Goal: Task Accomplishment & Management: Manage account settings

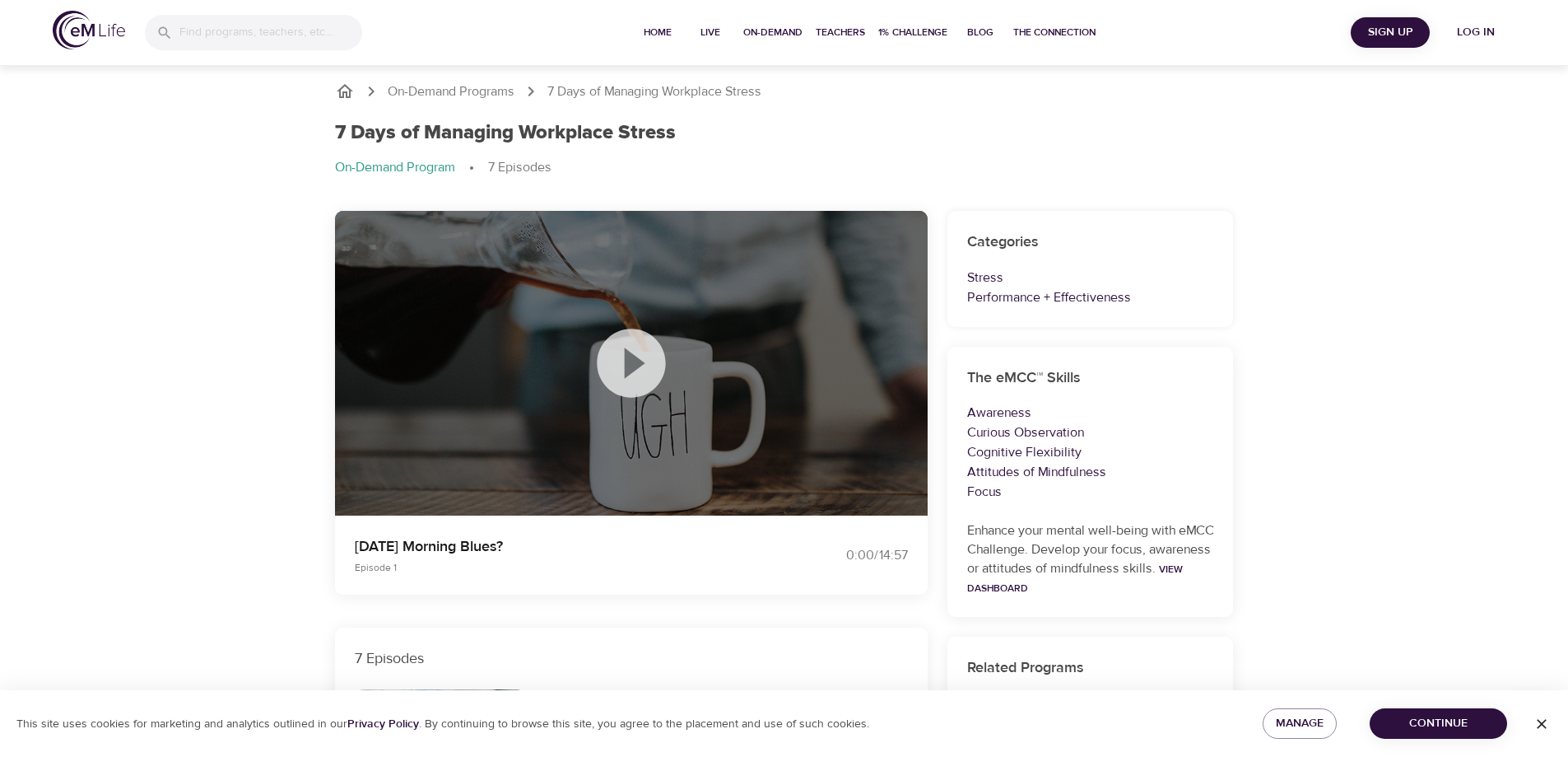
click at [637, 366] on icon at bounding box center [631, 363] width 82 height 82
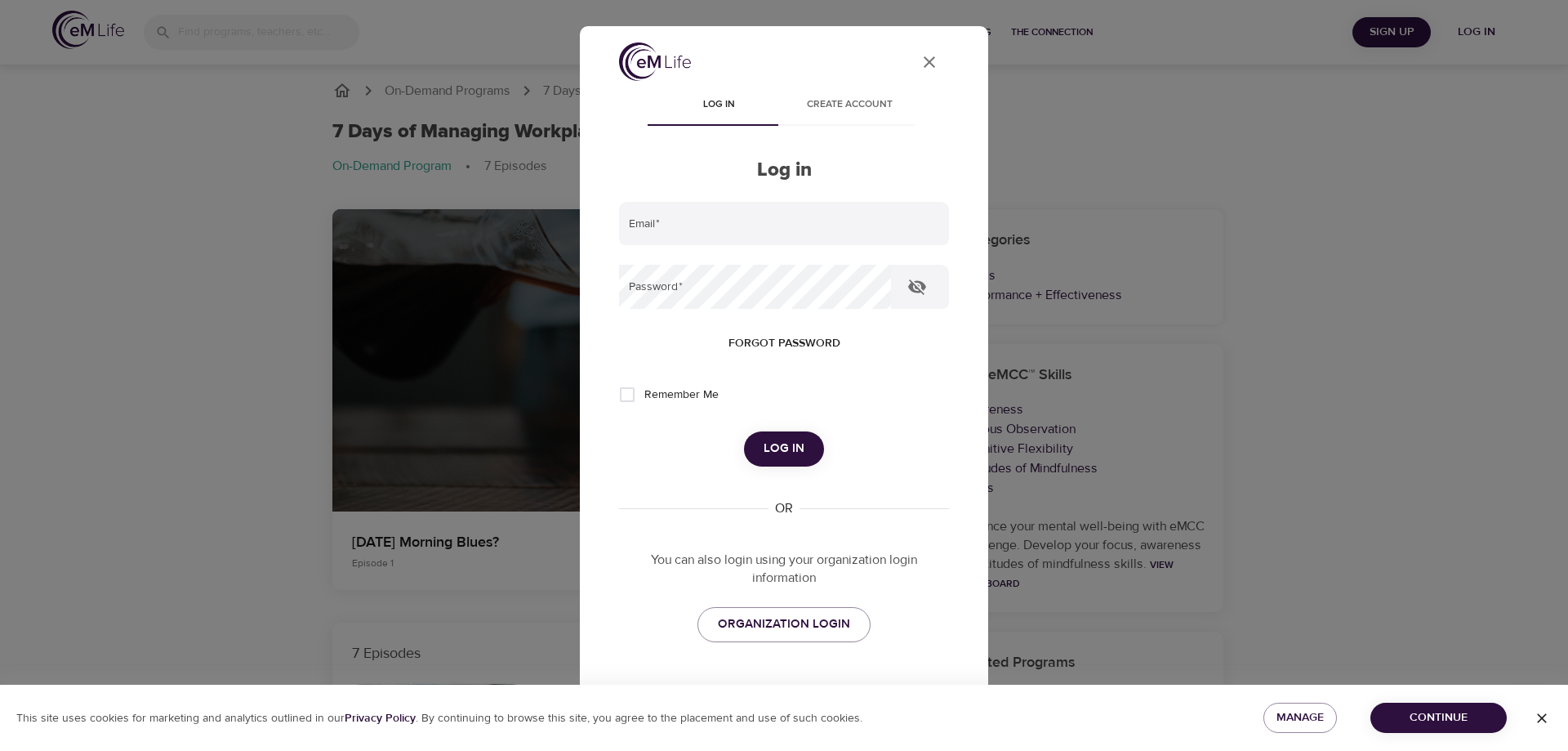
type input "[EMAIL_ADDRESS][DOMAIN_NAME]"
click at [759, 427] on form "Email   * [EMAIL_ADDRESS][DOMAIN_NAME] Password   * Forgot password Remember Me…" at bounding box center [784, 334] width 330 height 265
click at [766, 433] on button "Log in" at bounding box center [783, 448] width 80 height 34
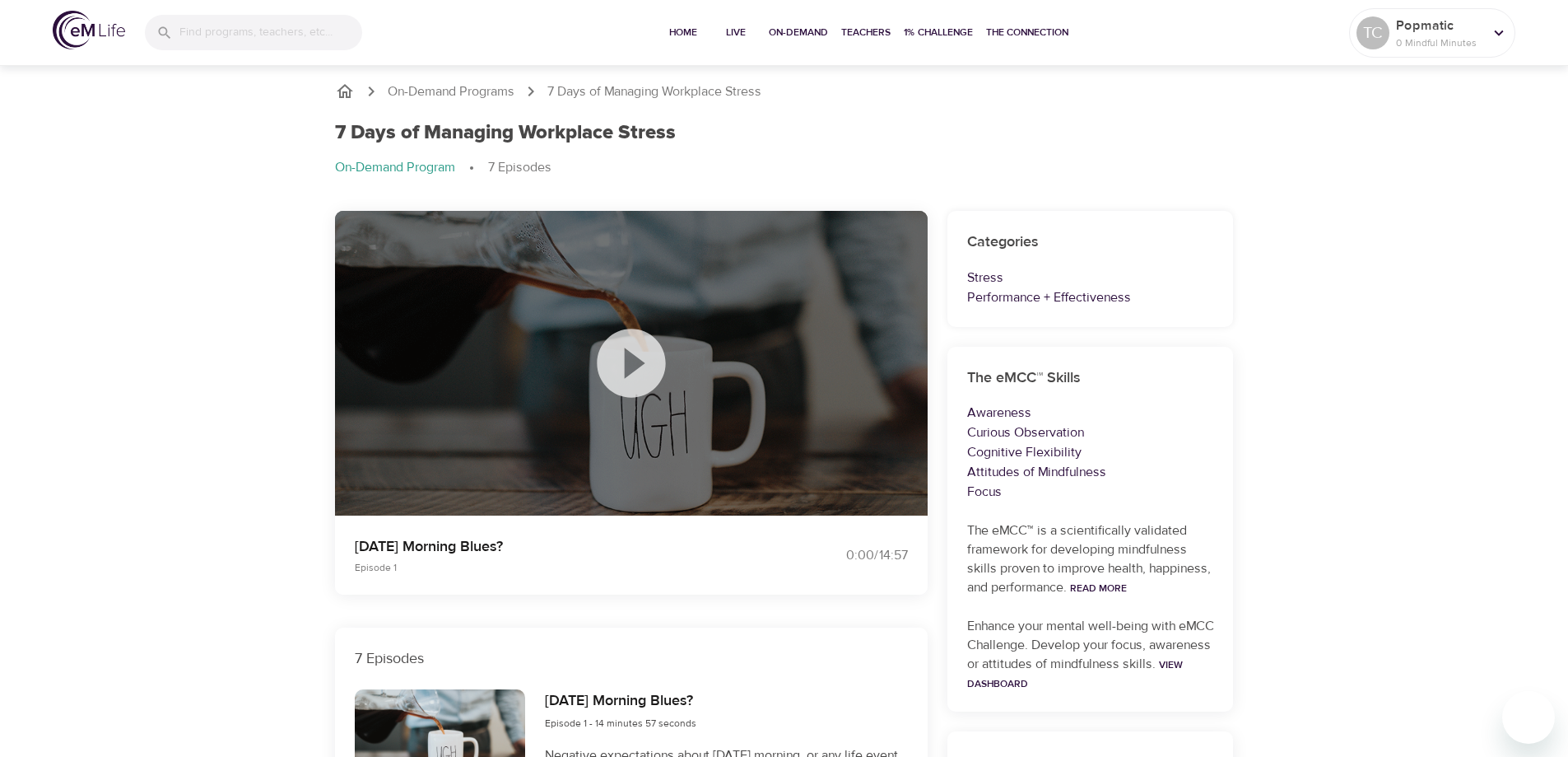
click at [637, 360] on icon at bounding box center [631, 363] width 82 height 82
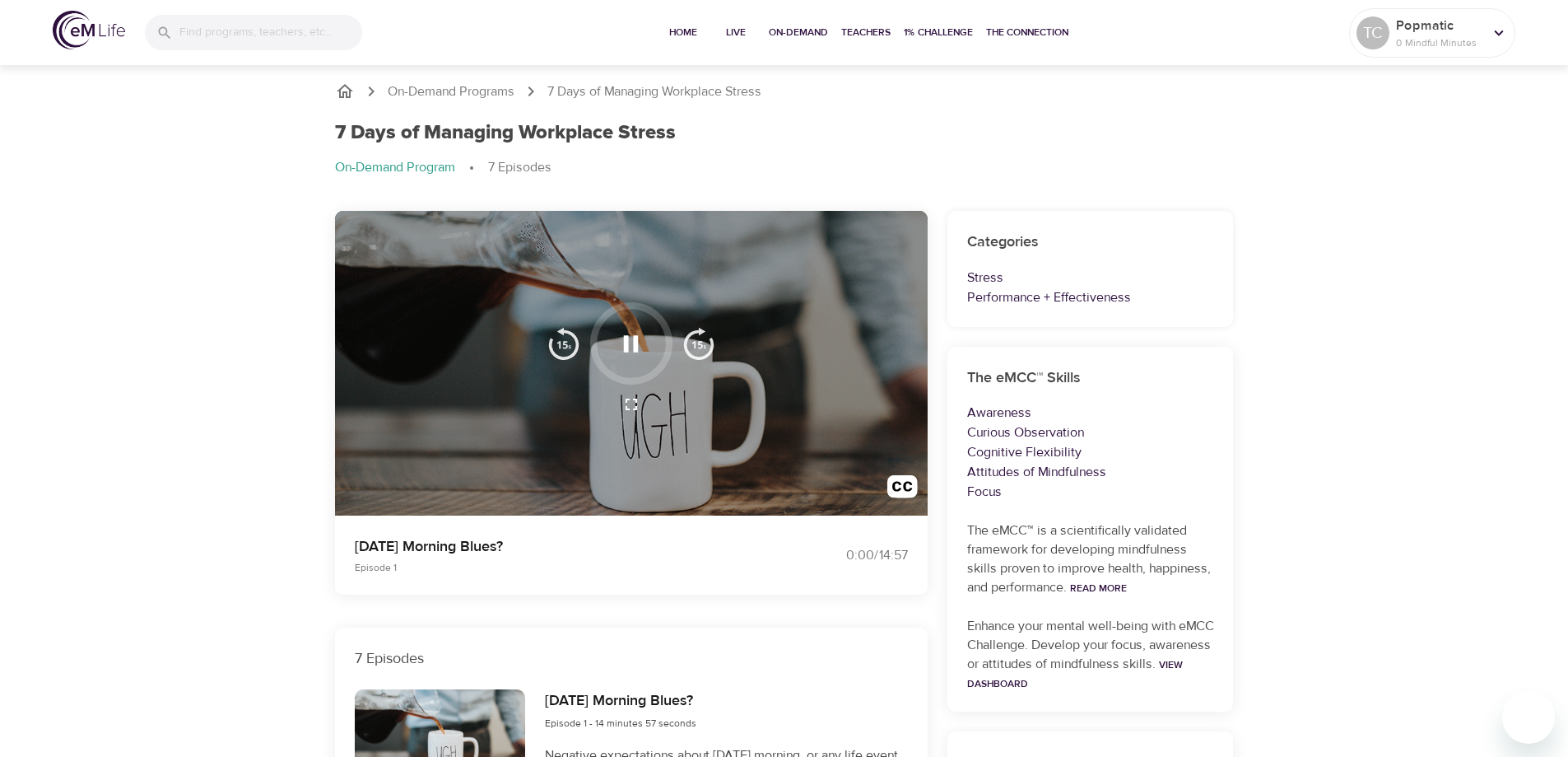
click at [638, 402] on icon "button" at bounding box center [631, 405] width 19 height 19
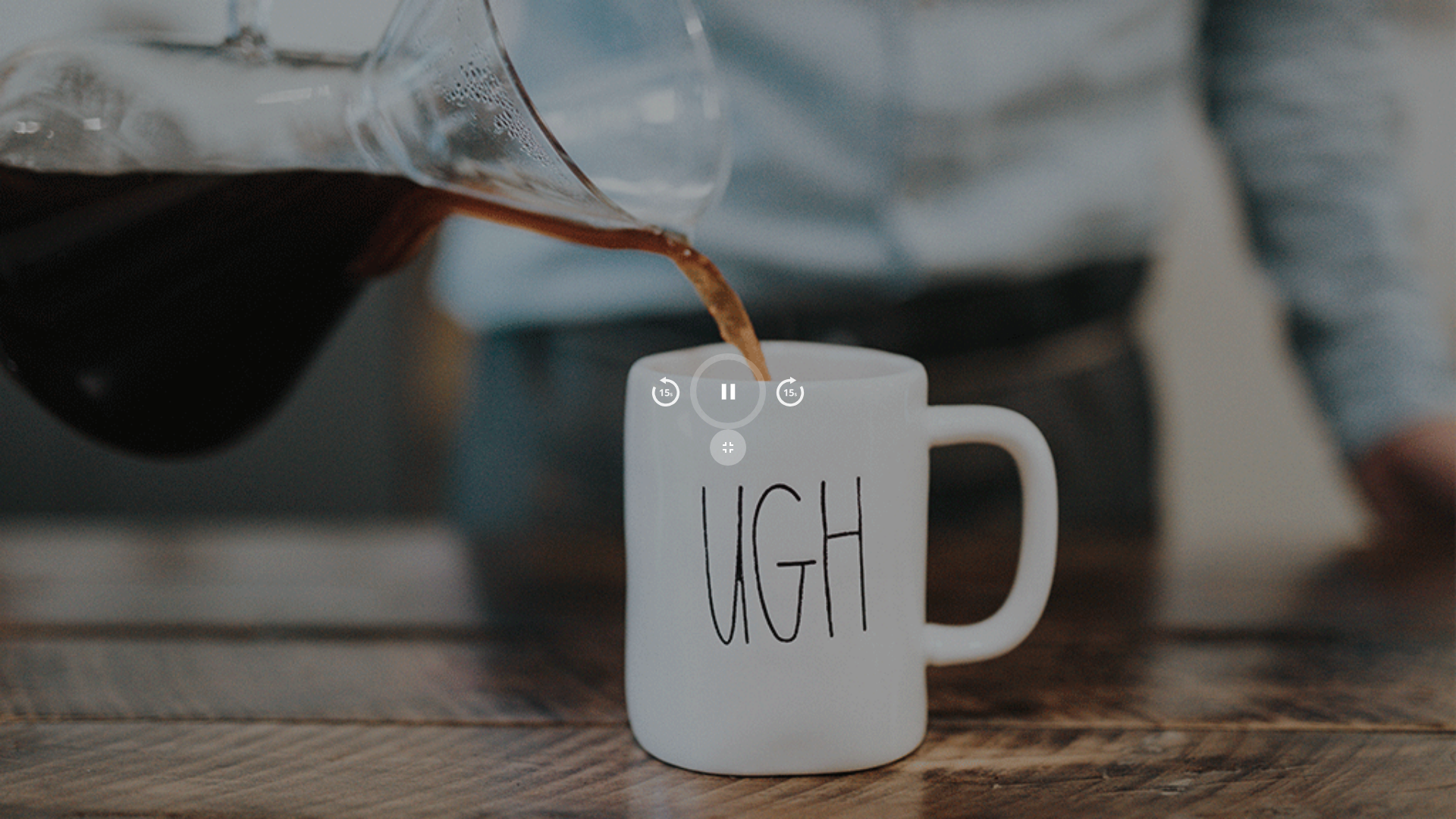
click at [729, 445] on icon "button" at bounding box center [728, 447] width 18 height 18
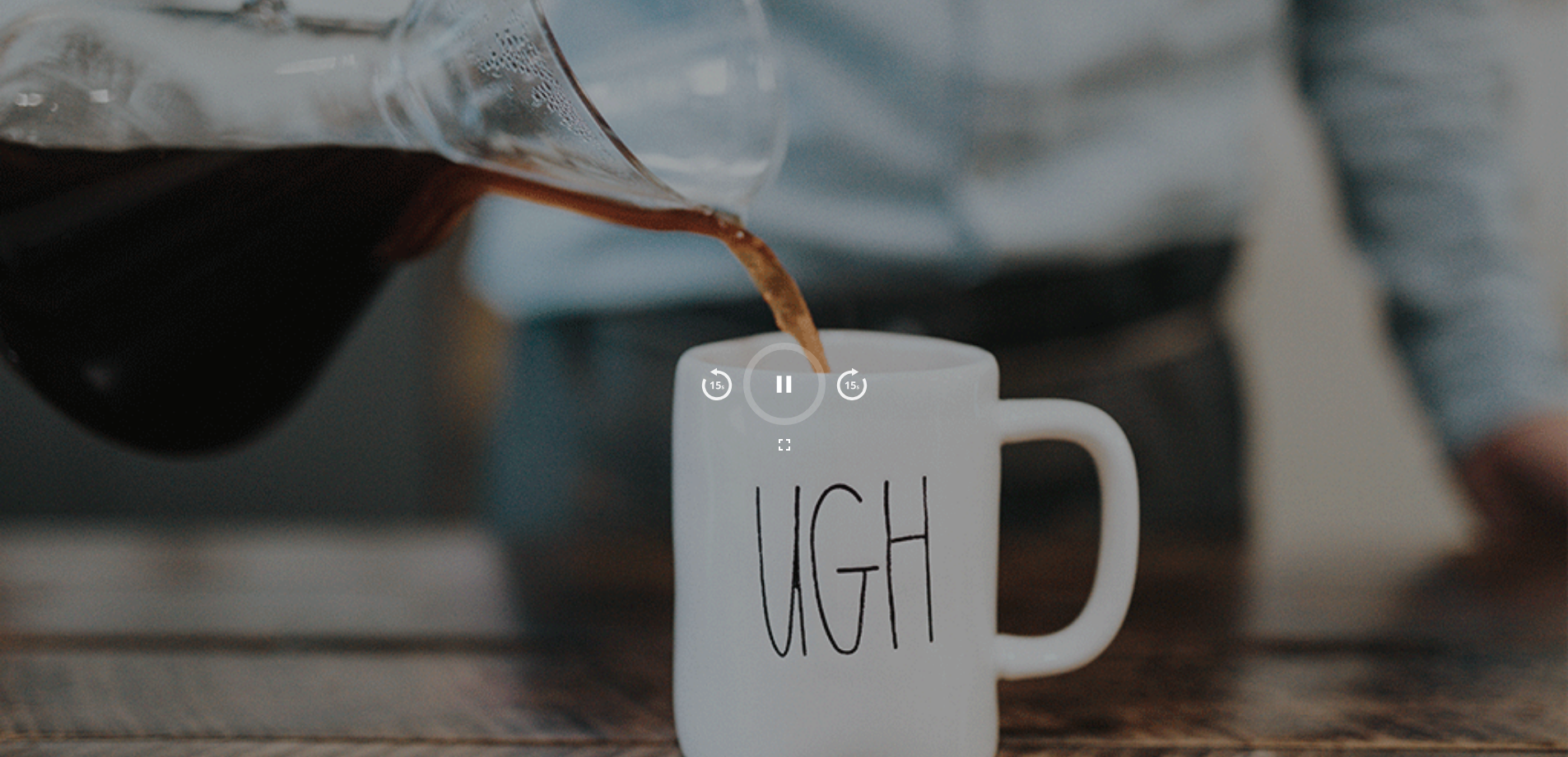
scroll to position [82, 0]
